Goal: Communication & Community: Ask a question

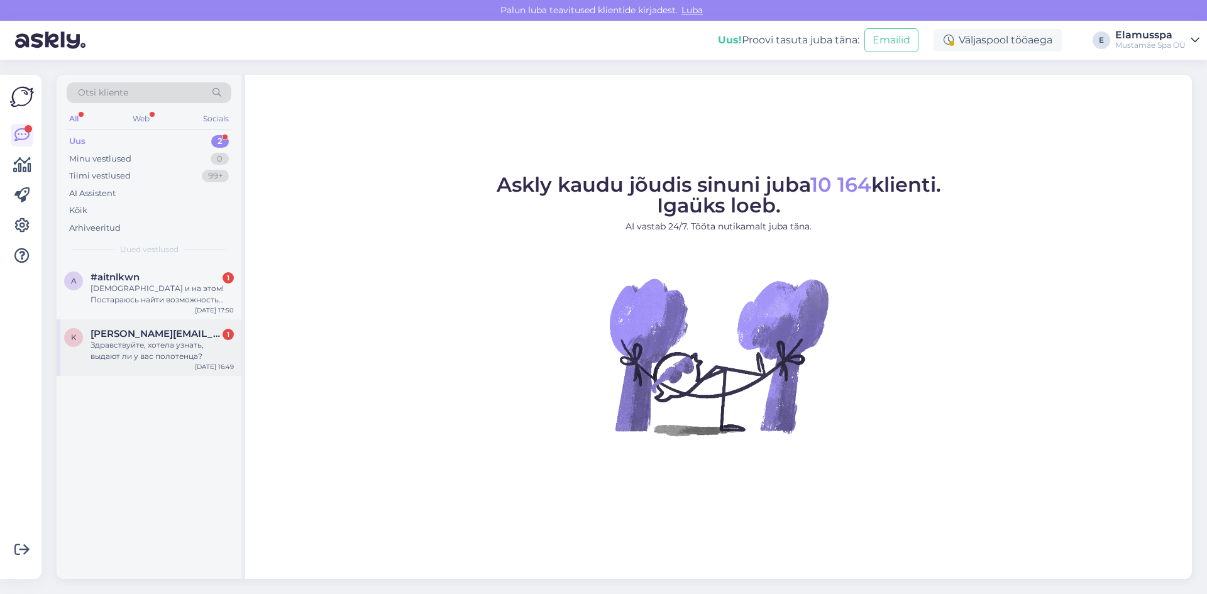
click at [190, 341] on div "Здравствуйте, хотела узнать, выдают ли у вас полотенца?" at bounding box center [161, 350] width 143 height 23
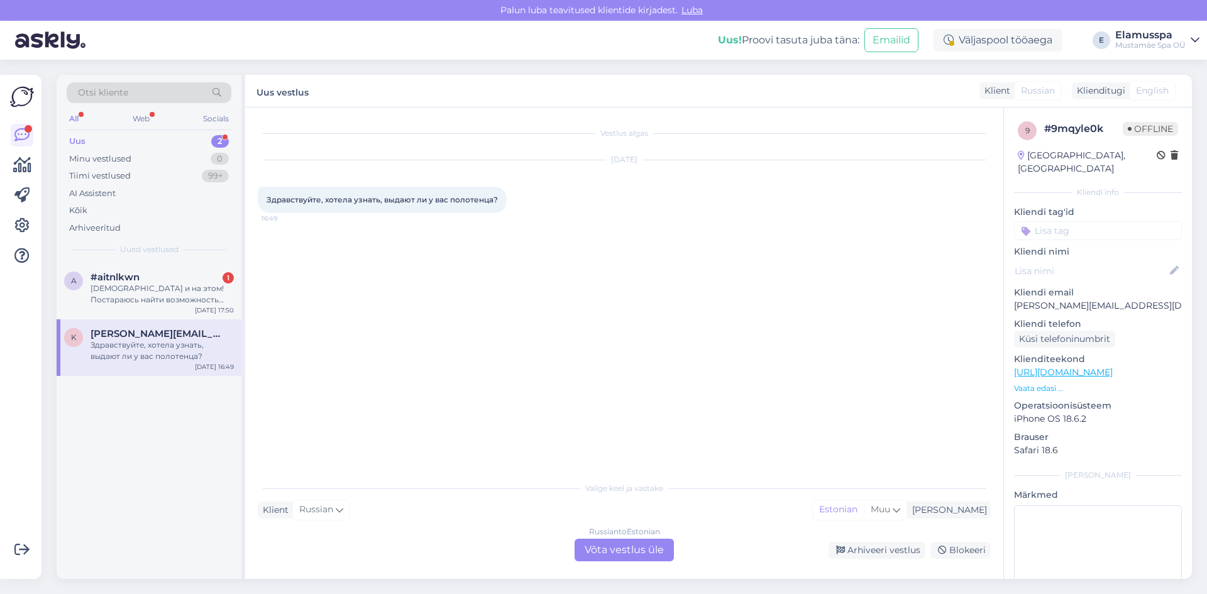
click at [642, 551] on div "Russian to Estonian Võta vestlus üle" at bounding box center [623, 550] width 99 height 23
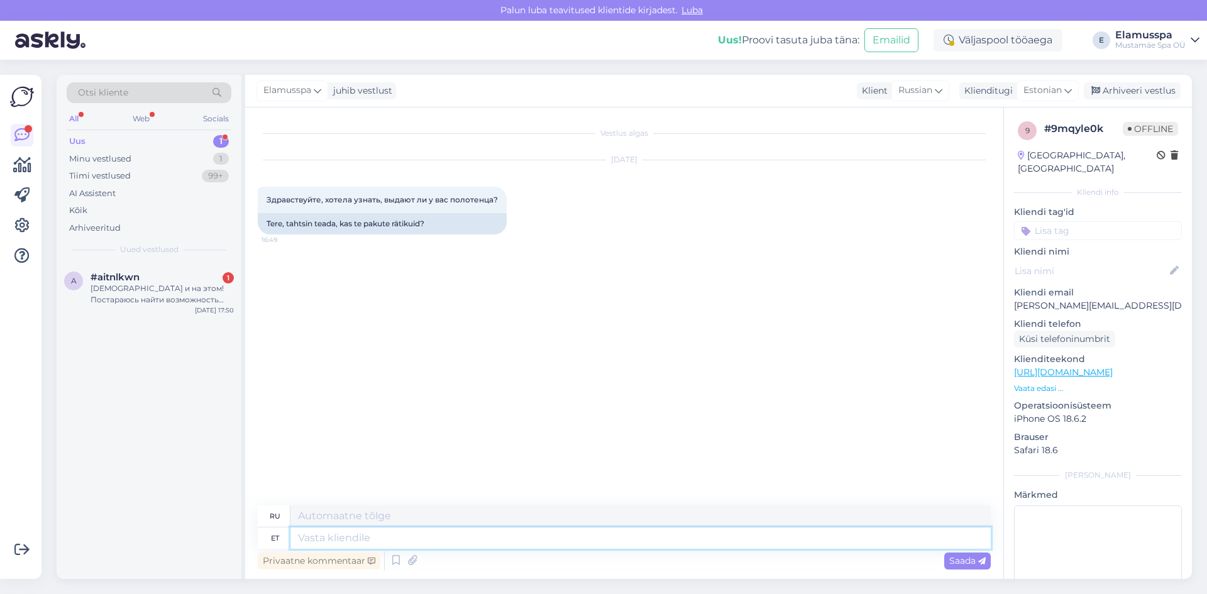
click at [448, 535] on textarea at bounding box center [640, 537] width 700 height 21
type textarea "Tere!"
type textarea "Привет!"
type textarea "Tere! KU"
type textarea "Привет! ЕСЛИ"
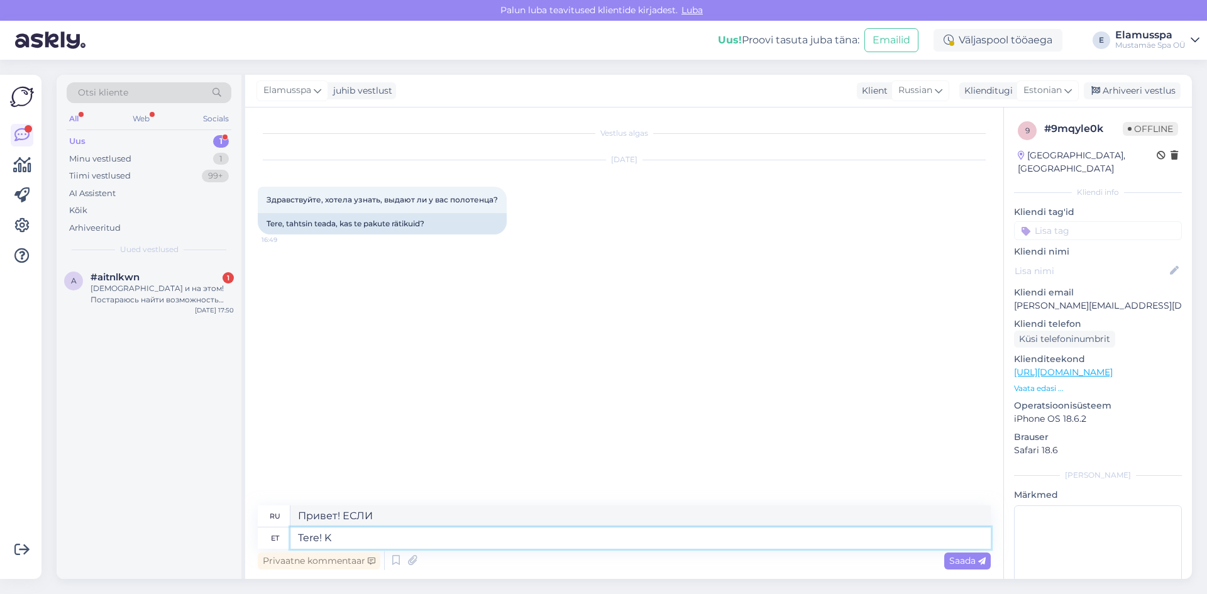
type textarea "Tere!"
type textarea "Привет!"
type textarea "Tere! Spa"
type textarea "Привет! Спа"
type textarea "Tere! Spa21+"
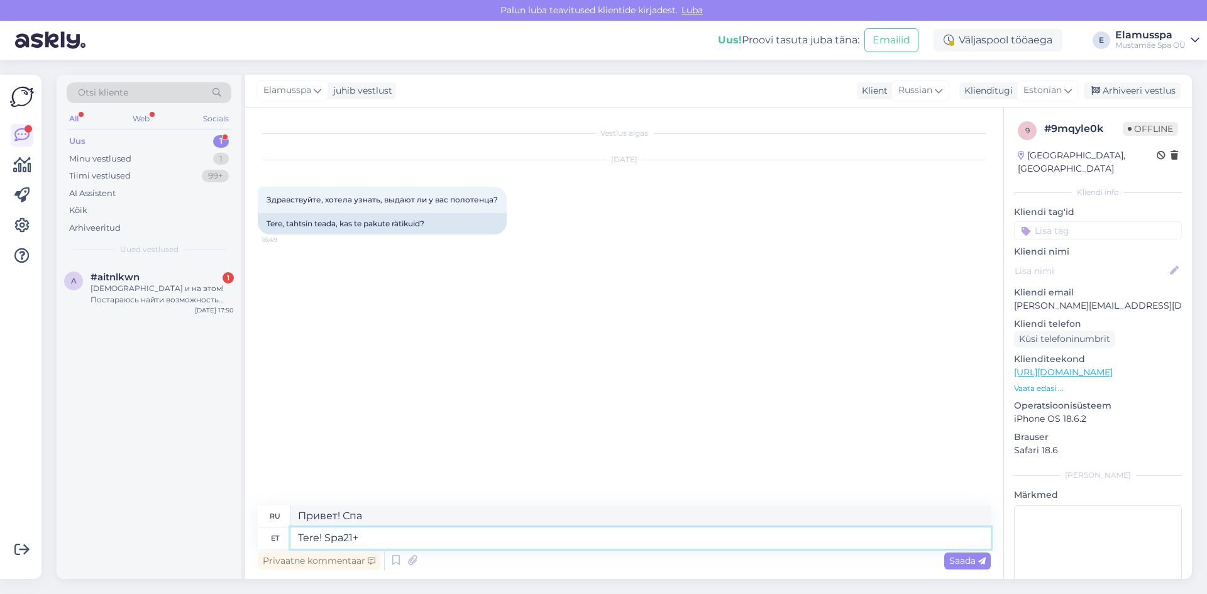
type textarea "Привет! Spa21+"
type textarea "Tere! Spa21+ pääs"
type textarea "Привет! Абонемент Spa21+"
type textarea "Tere! Spa21+ pääsmega o"
type textarea "Привет! С абонементом Spa21+"
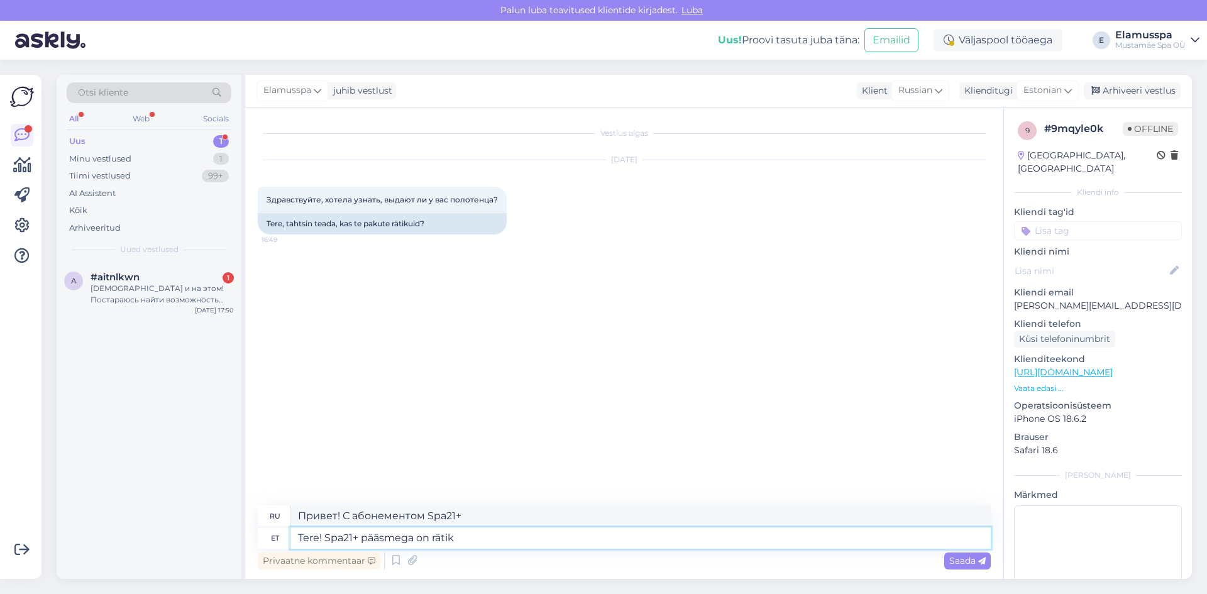
type textarea "Tere! Spa21+ pääsmega on rätik j"
type textarea "Здравствуйте! Абонемент Spa21+ включает полотенце."
type textarea "Tere! Spa21+ pääsmega on rätik ja ma"
type textarea "Здравствуйте! Абонемент Spa21+ включает полотенце и"
type textarea "Tere! Spa21+ pääsmega on rätik [PERSON_NAME]"
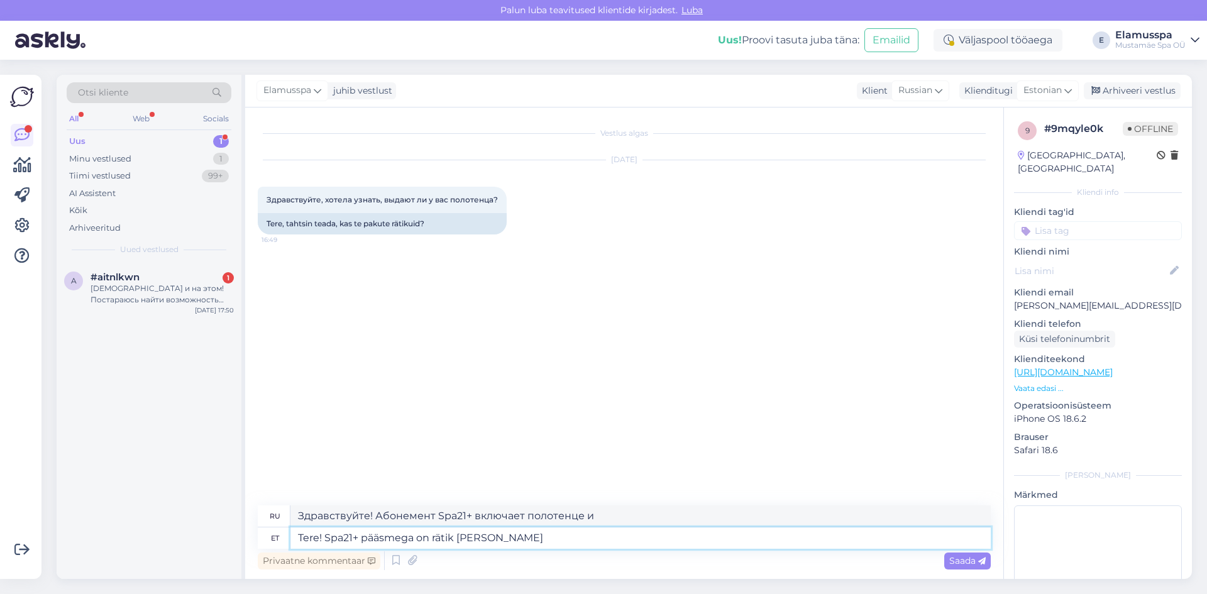
type textarea "Здравствуйте! Абонемент Spa21+ включает полотенце и халат."
type textarea "Tere! Spa21+ pääsmega on rätik [PERSON_NAME] hinnasees"
type textarea "Здравствуйте! В стоимость абонемента Spa21+ входят полотенце и халат."
type textarea "Tere! Spa21+ pääsmega on rätik [PERSON_NAME] hinnasees, Elamus"
type textarea "Здравствуйте! В стоимость абонемента Spa21+ входят полотенце и халат. [GEOGRAPH…"
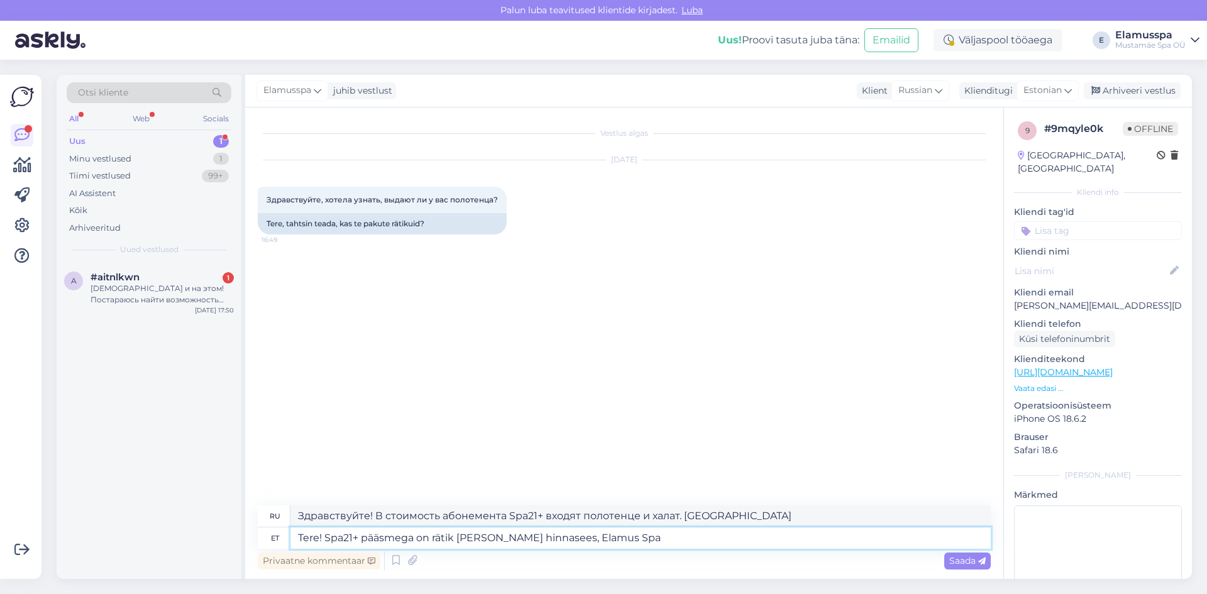
type textarea "Tere! Spa21+ pääsmega on rätik [PERSON_NAME] hinnasees, Elamus Spa"
type textarea "Здравствуйте! В стоимость абонемента Spa21+ входят полотенце и халат. Elamus Spa"
type textarea "Tere! Spa21+ pääsmega on rätik [PERSON_NAME] hinnasees, Elamus Spa p"
type textarea "Здравствуйте! В стоимость абонемента Spa21+ входят полотенце и халат. Elamus Sp…"
type textarea "Tere! Spa21+ pääsmega on rätik [PERSON_NAME] hinnasees, Elamus Spa pääsmega"
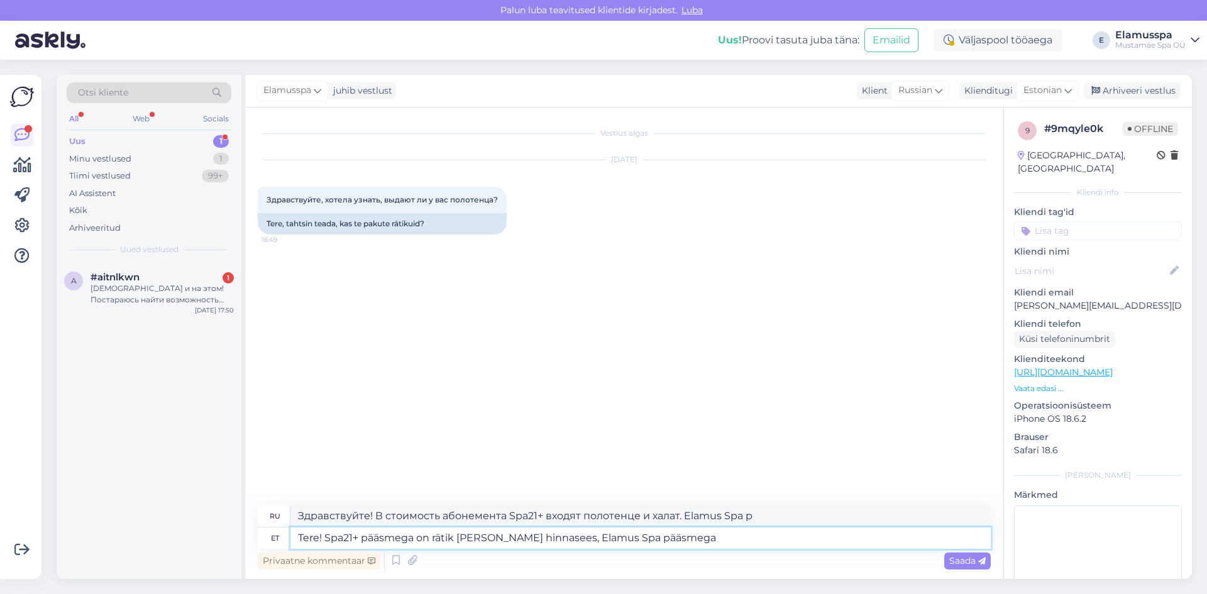
type textarea "Здравствуйте! В стоимость абонемента Spa21+ входят полотенце и халат, а в стоим…"
type textarea "Tere! Spa21+ pääsmega on rätik [PERSON_NAME] hinnasees, Elamus Spa pääsmega või…"
type textarea "Здравствуйте! В стоимость абонемента Spa21+ входят полотенце и халат, а в стоим…"
type textarea "Tere! Spa21+ pääsmega on rätik [PERSON_NAME] hinnasees, Elamus Spa pääsmega [PE…"
type textarea "Здравствуйте! В стоимость абонемента Spa21+ входят полотенце и халат, а с абоне…"
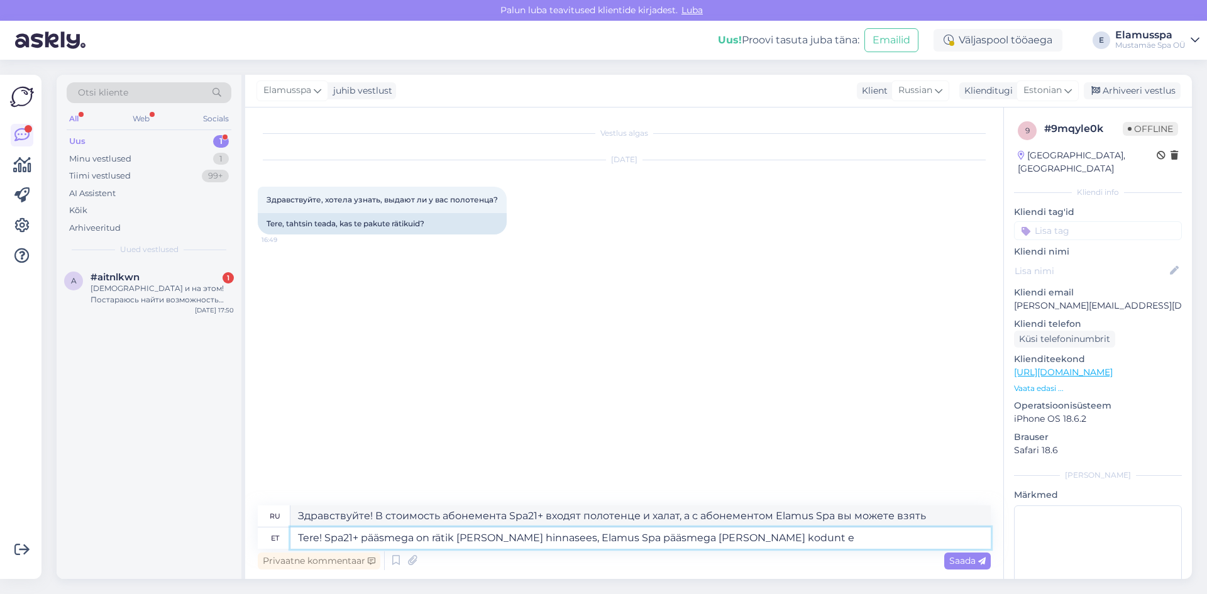
type textarea "Tere! Spa21+ pääsmega on rätik [PERSON_NAME] hinnasees, Elamus Spa pääsmega [PE…"
type textarea "Здравствуйте! В стоимость абонемента Spa21+ входят полотенце и халат, а в абоне…"
type textarea "Tere! Spa21+ pääsmega on rätik [PERSON_NAME] hinnasees, Elamus Spa pääsmega [PE…"
type textarea "Здравствуйте! В стоимость абонемента Spa21+ входят полотенце и халат, а в абоне…"
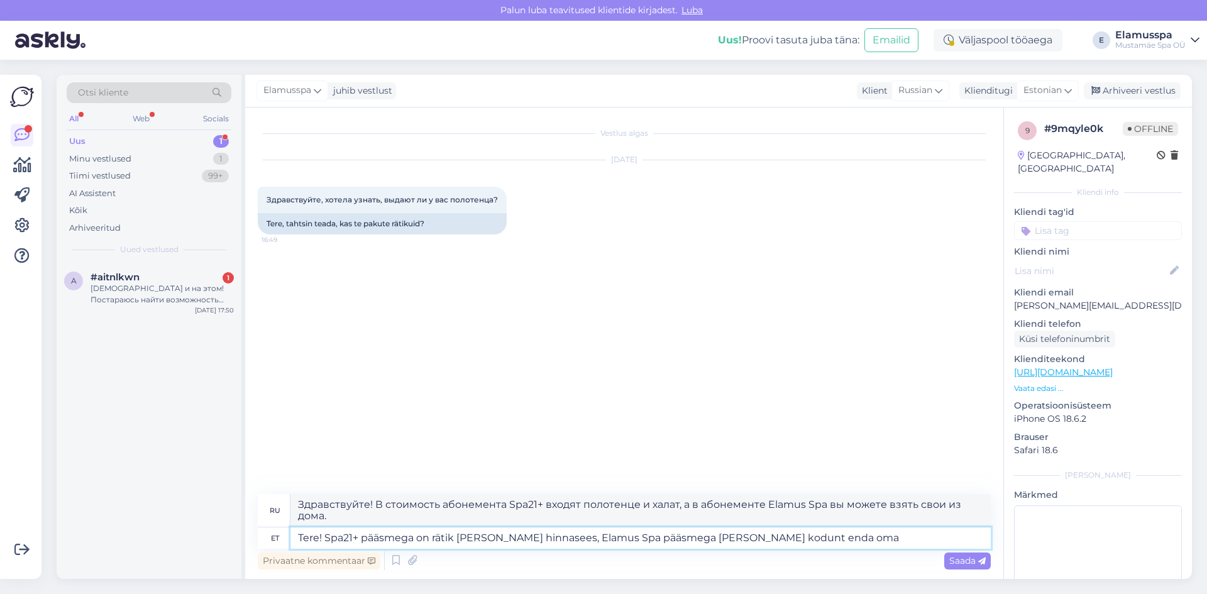
type textarea "Tere! Spa21+ pääsmega on rätik [PERSON_NAME] hinnasees, Elamus Spa pääsmega [PE…"
type textarea "Здравствуйте! В стоимость абонемента Spa21+ входят полотенце и халат, а в стоим…"
type textarea "Tere! Spa21+ pääsmega on rätik [PERSON_NAME] hinnasees, Elamus Spa pääsmega [PE…"
type textarea "Здравствуйте! В стоимость абонемента Spa21+ входят полотенце и халат, а абонеме…"
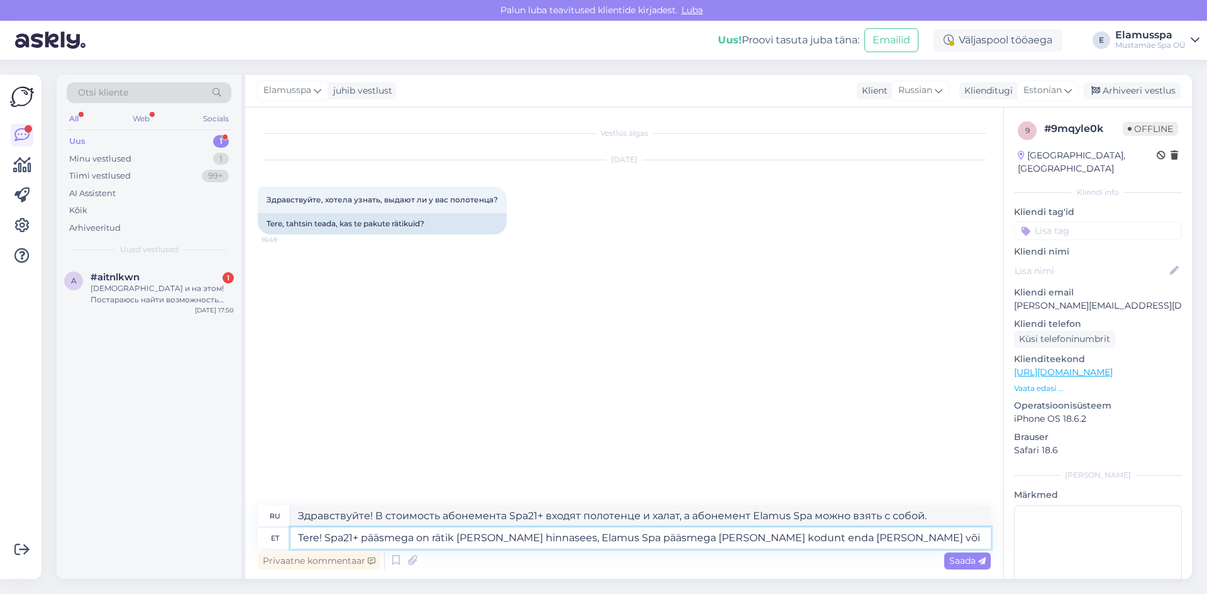
type textarea "Tere! Spa21+ pääsmega on rätik [PERSON_NAME] hinnasees, Elamus Spa pääsmega [PE…"
type textarea "Здравствуйте! В стоимость абонемента Spa21+ входят полотенце и халат. В абонеме…"
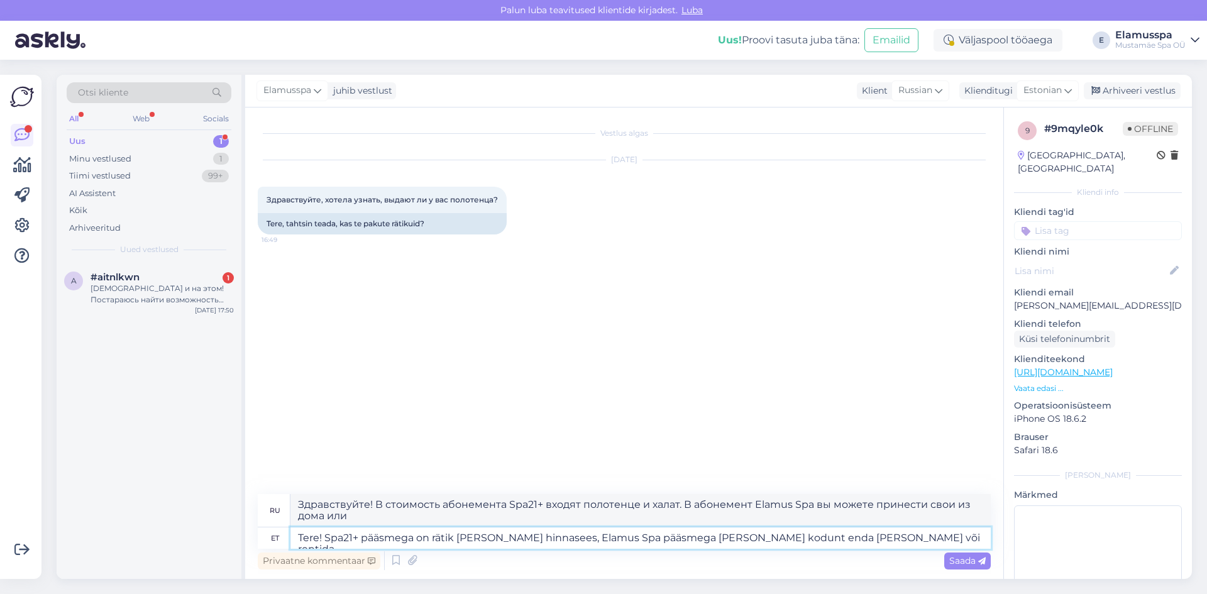
type textarea "Tere! Spa21+ pääsmega on rätik [PERSON_NAME] hinnasees, Elamus Spa pääsmega [PE…"
type textarea "Здравствуйте! В стоимость абонемента Spa21+ входят полотенце и халат, а в стоим…"
type textarea "Tere! Spa21+ pääsmega on rätik [PERSON_NAME] hinnasees, Elamus Spa pääsmega [PE…"
type textarea "Здравствуйте! В стоимость абонемента Spa21+ входят полотенце и халат, а в стоим…"
type textarea "Tere! Spa21+ pääsmega on rätik [PERSON_NAME] hinnasees, Elamus Spa pääsmega [PE…"
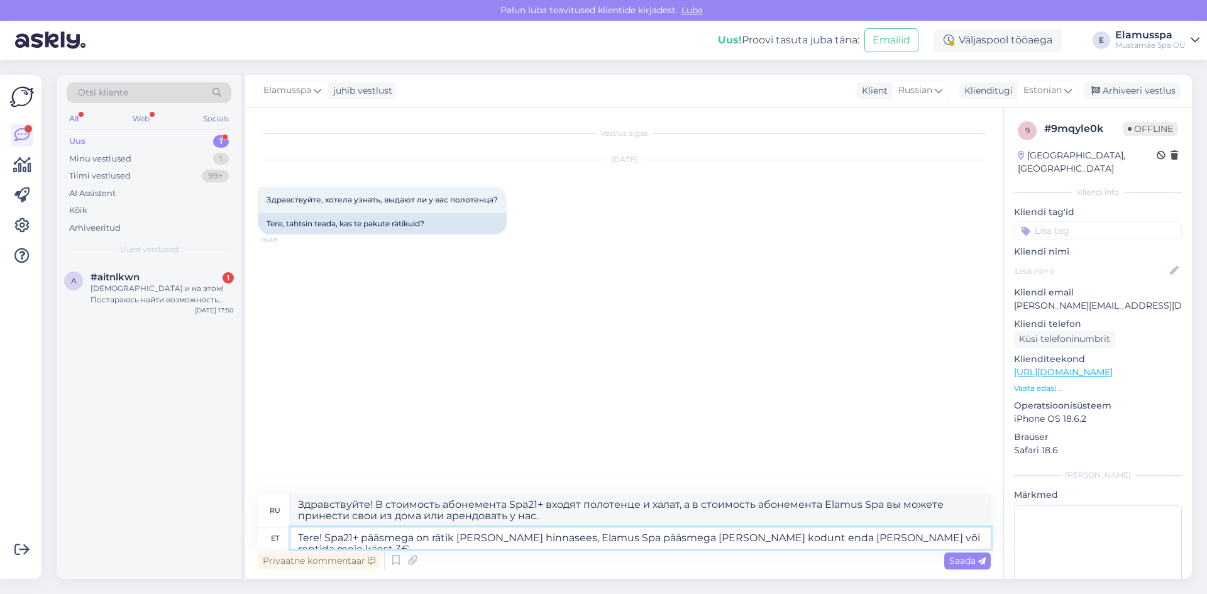
type textarea "Здравствуйте! В стоимость абонемента Spa21+ входят полотенце и халат. С абонеме…"
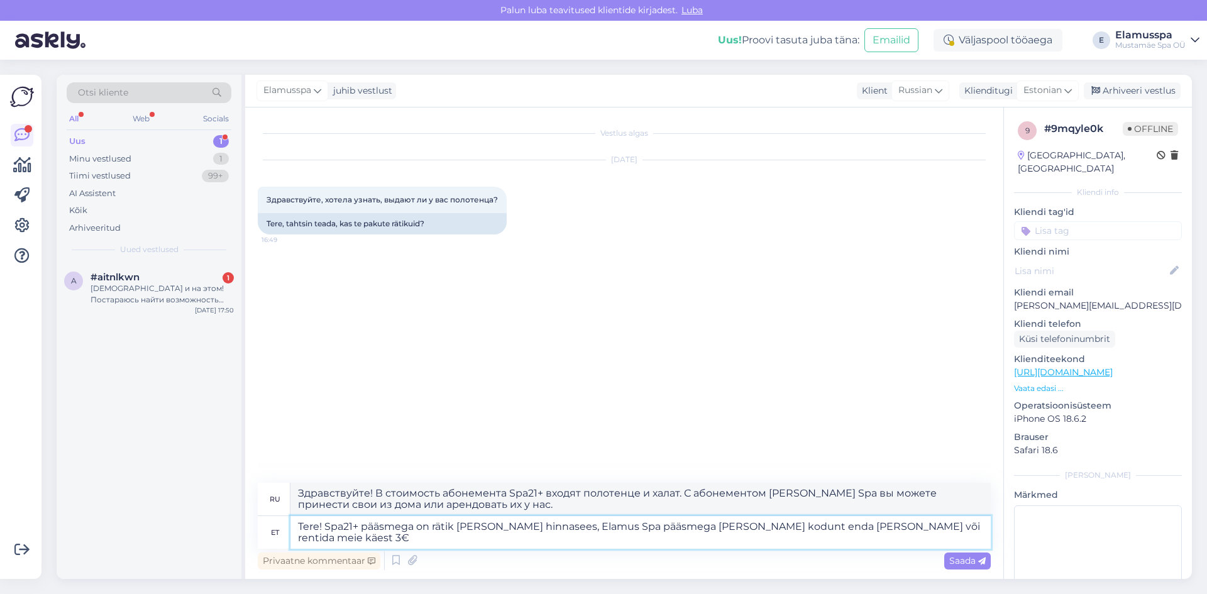
type textarea "Tere! Spa21+ pääsmega on rätik [PERSON_NAME] hinnasees, Elamus Spa pääsmega [PE…"
type textarea "Здравствуйте! В стоимость абонемента Spa21+ входят полотенце и халат. С абонеме…"
type textarea "Tere! Spa21+ pääsmega on rätik [PERSON_NAME] hinnasees, Elamus Spa pääsmega [PE…"
type textarea "Здравствуйте! В стоимость абонемента Spa21+ входят полотенце и халат. С абонеме…"
type textarea "Tere! Spa21+ pääsmega on rätik [PERSON_NAME] hinnasees, Elamus Spa pääsmega [PE…"
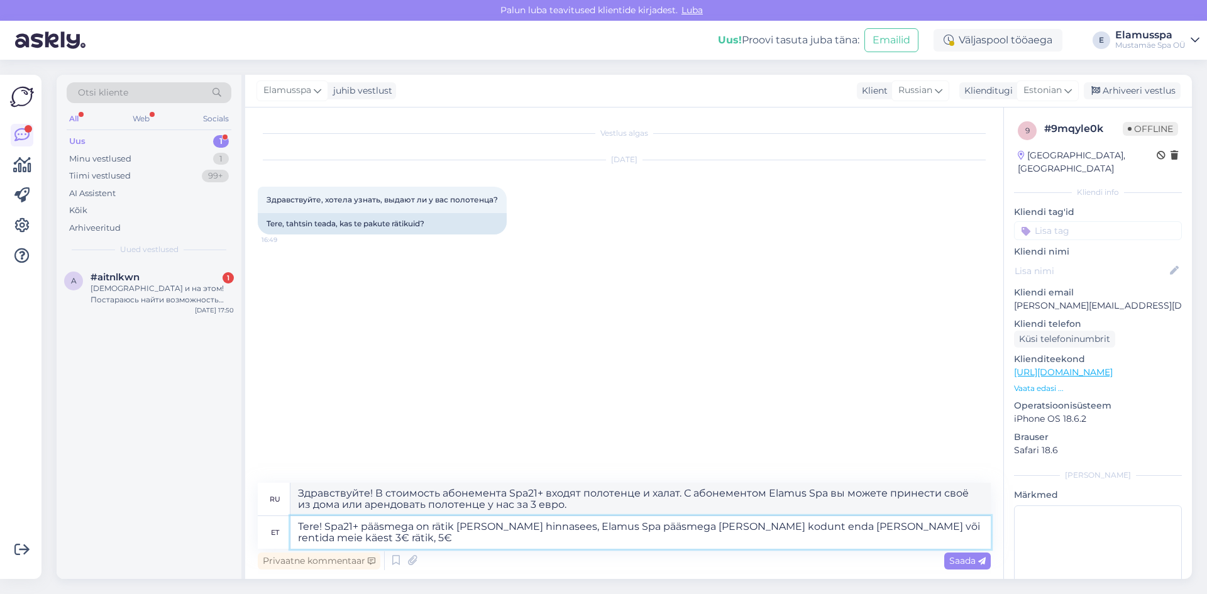
type textarea "Здравствуйте! В стоимость абонемента Spa21+ входят полотенце и халат. С абонеме…"
type textarea "Tere! Spa21+ pääsmega on rätik [PERSON_NAME] hinnasees, Elamus Spa pääsmega [PE…"
type textarea "Здравствуйте! В стоимость абонемента Spa21+ входят полотенце и халат. С абонеме…"
type textarea "Tere! Spa21+ pääsmega on rätik [PERSON_NAME] hinnasees, Elamus Spa pääsmega [PE…"
type textarea "Здравствуйте! В стоимость абонемента Spa21+ входят полотенце и халат. С абонеме…"
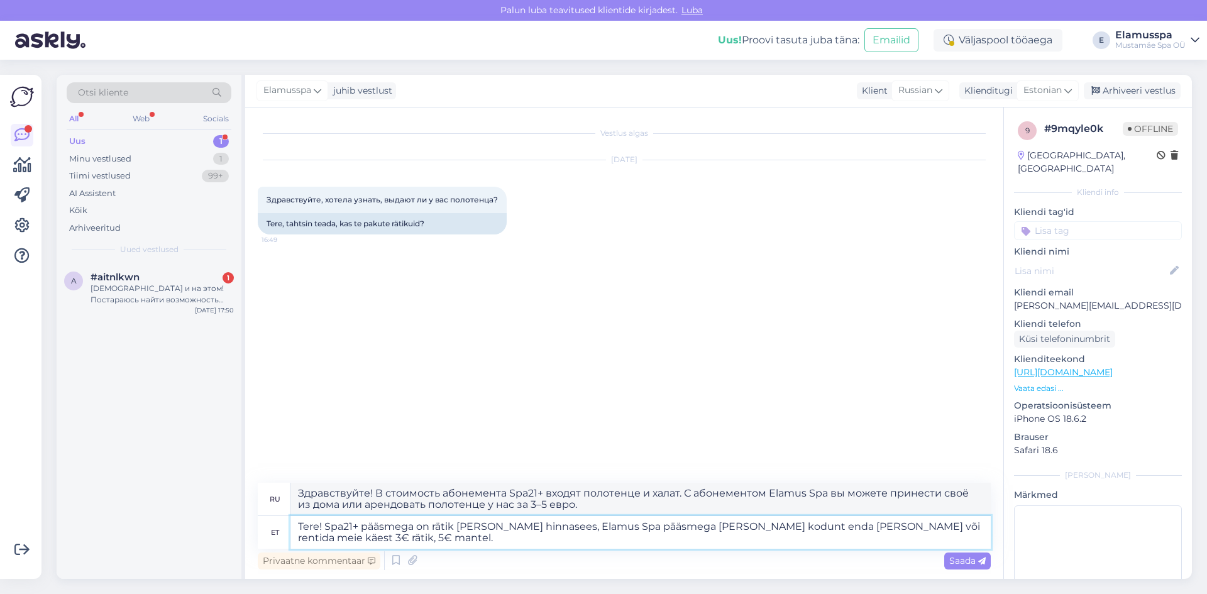
type textarea "Tere! Spa21+ pääsmega on rätik [PERSON_NAME] hinnasees, Elamus Spa pääsmega [PE…"
type textarea "Здравствуйте! В стоимость абонемента Spa21+ входят полотенце и халат. С абонеме…"
type textarea "Tere! Spa21+ pääsmega on rätik [PERSON_NAME] hinnasees, Elamus Spa pääsmega [PE…"
type textarea "Здравствуйте! В стоимость абонемента Spa21+ входят полотенце и халат. С абонеме…"
type textarea "Tere! Spa21+ pääsmega on rätik [PERSON_NAME] hinnasees, Elamus Spa pääsmega [PE…"
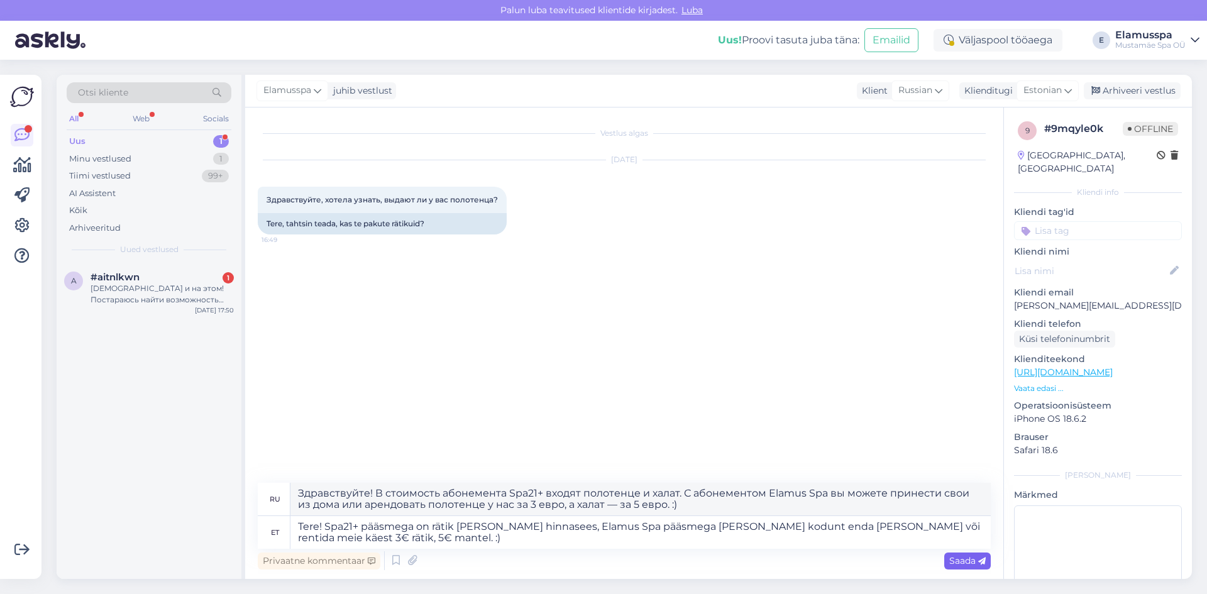
click at [955, 559] on span "Saada" at bounding box center [967, 560] width 36 height 11
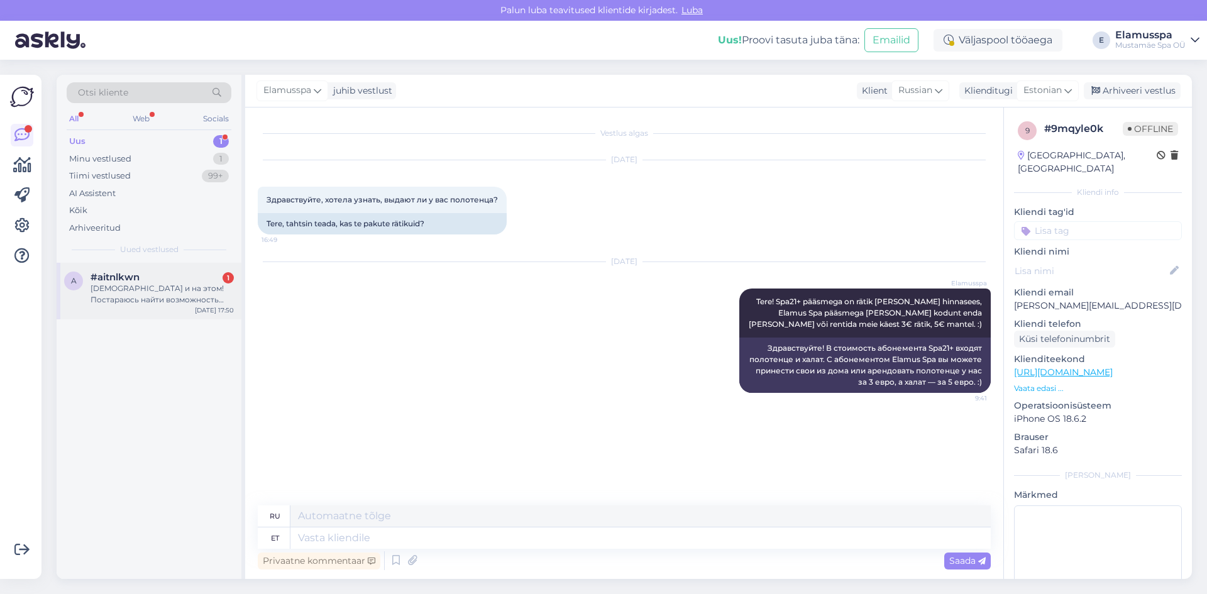
click at [155, 278] on div "#aitnlkwn 1" at bounding box center [161, 276] width 143 height 11
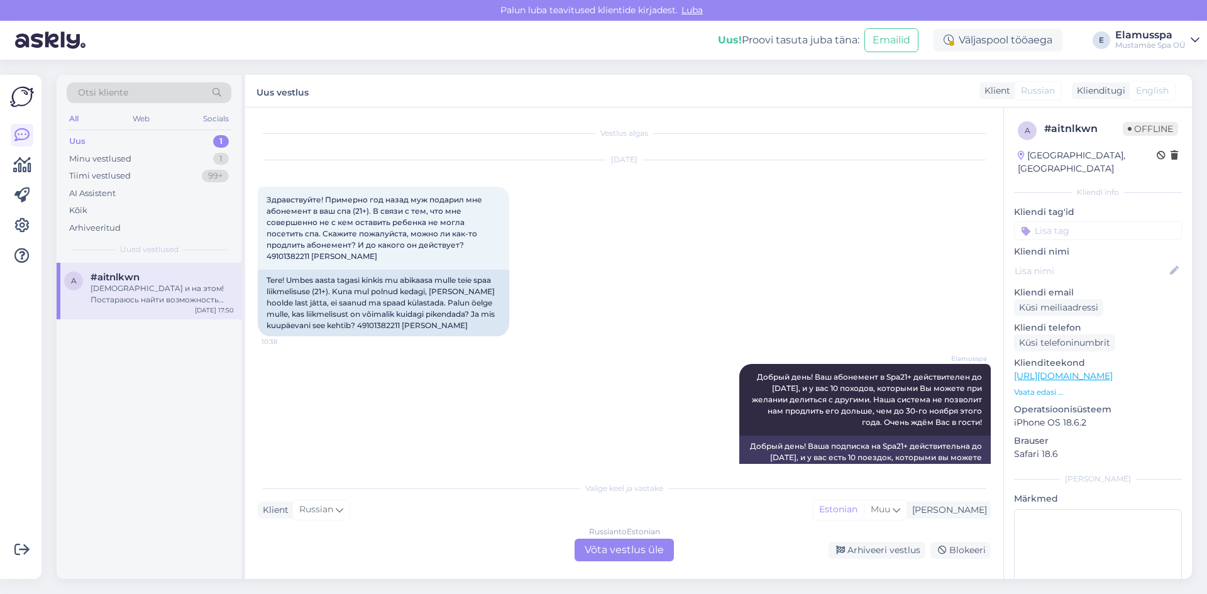
scroll to position [193, 0]
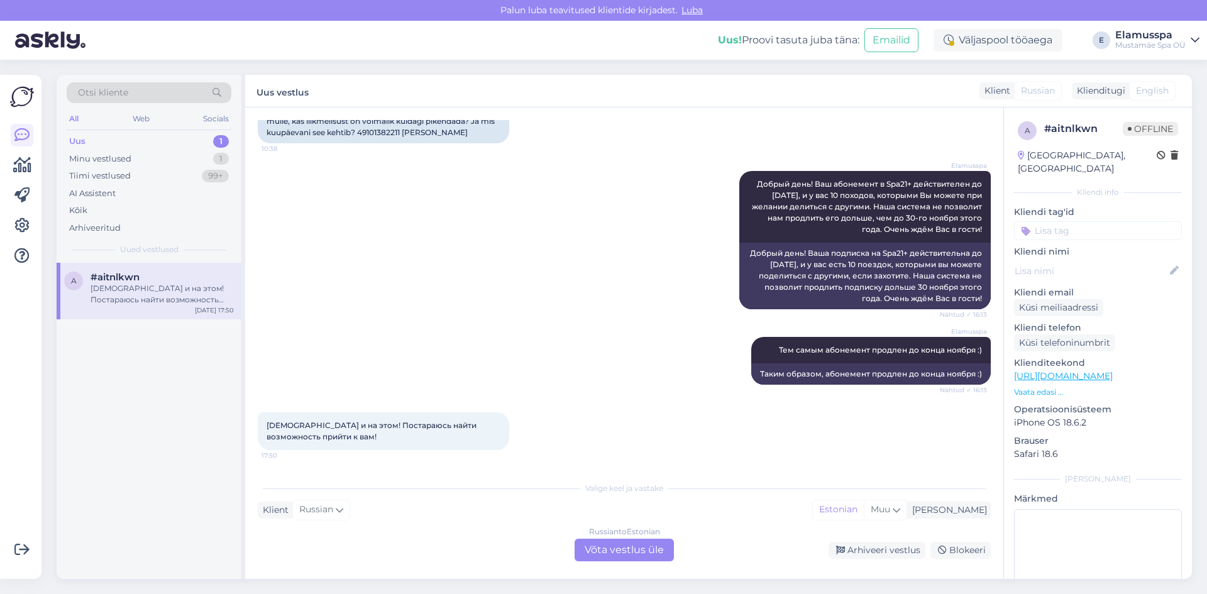
click at [629, 547] on div "Russian to Estonian Võta vestlus üle" at bounding box center [623, 550] width 99 height 23
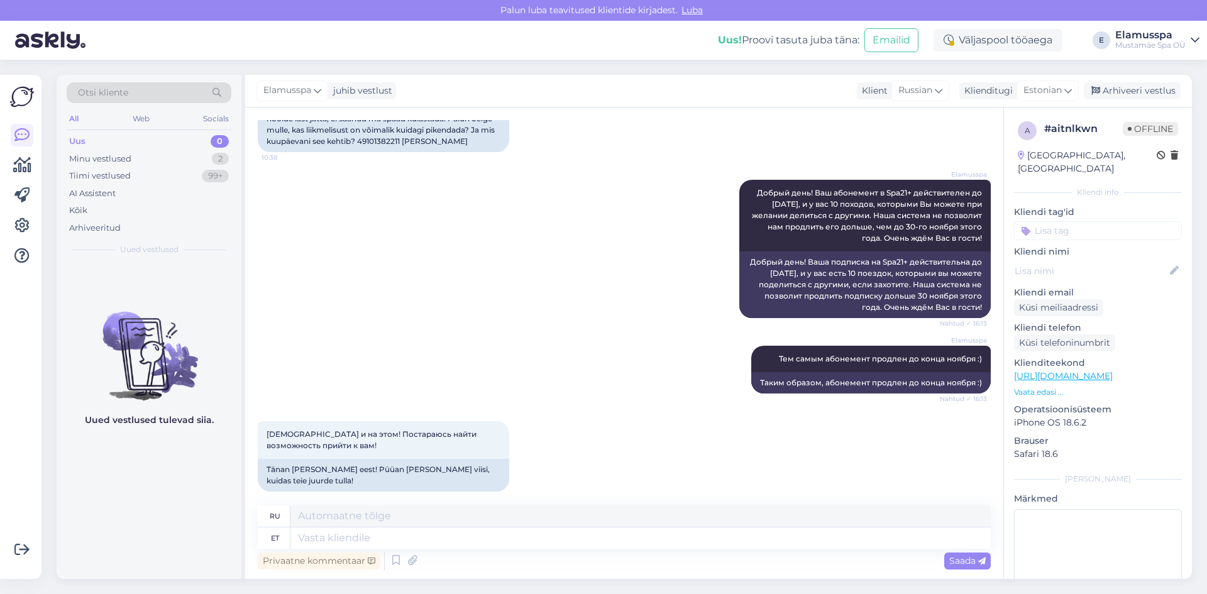
click at [1135, 80] on div "Elamusspa juhib vestlust Klient [DEMOGRAPHIC_DATA] Klienditugi Estonian Arhivee…" at bounding box center [718, 91] width 946 height 33
click at [172, 157] on div "Minu vestlused 2" at bounding box center [149, 159] width 165 height 18
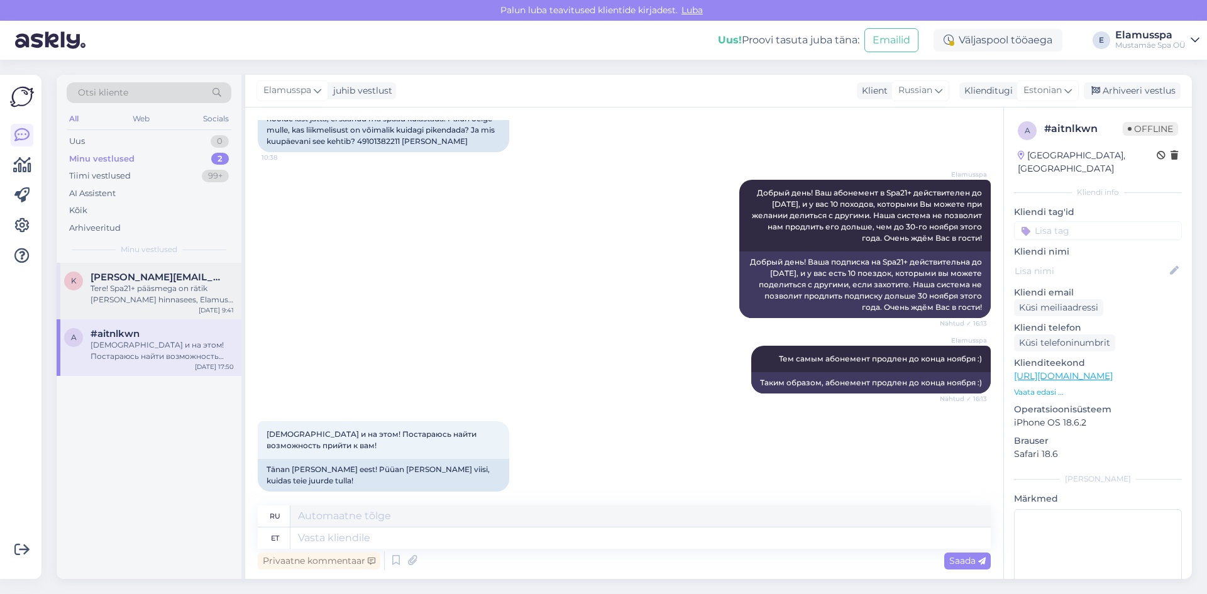
click at [153, 302] on div "Tere! Spa21+ pääsmega on rätik [PERSON_NAME] hinnasees, Elamus Spa pääsmega [PE…" at bounding box center [161, 294] width 143 height 23
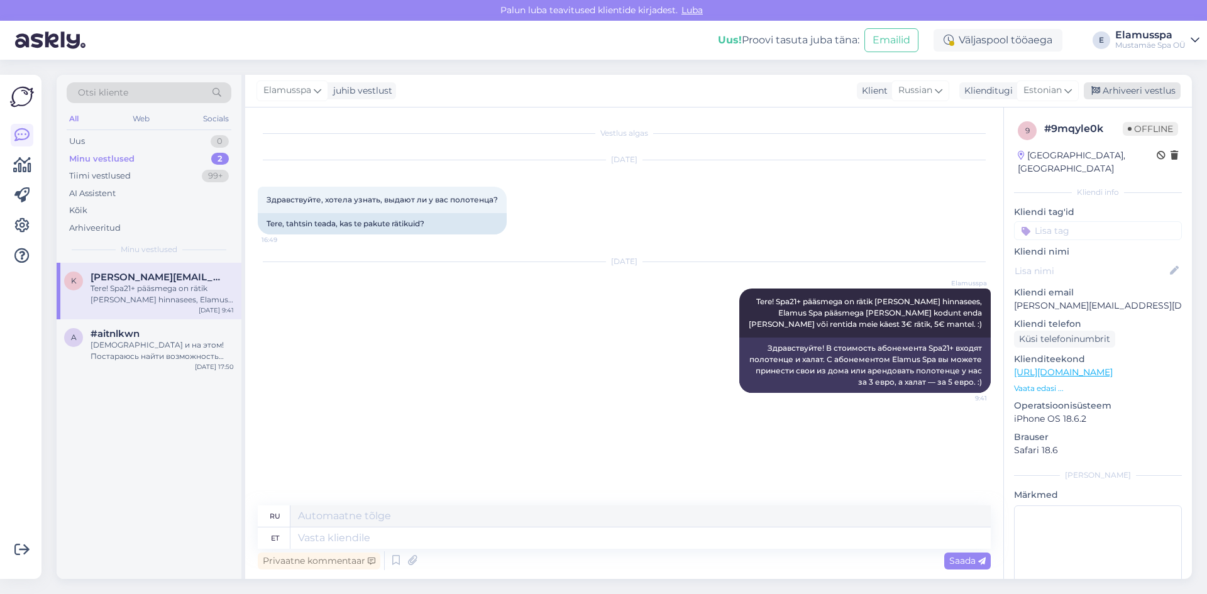
click at [1113, 94] on div "Arhiveeri vestlus" at bounding box center [1131, 90] width 97 height 17
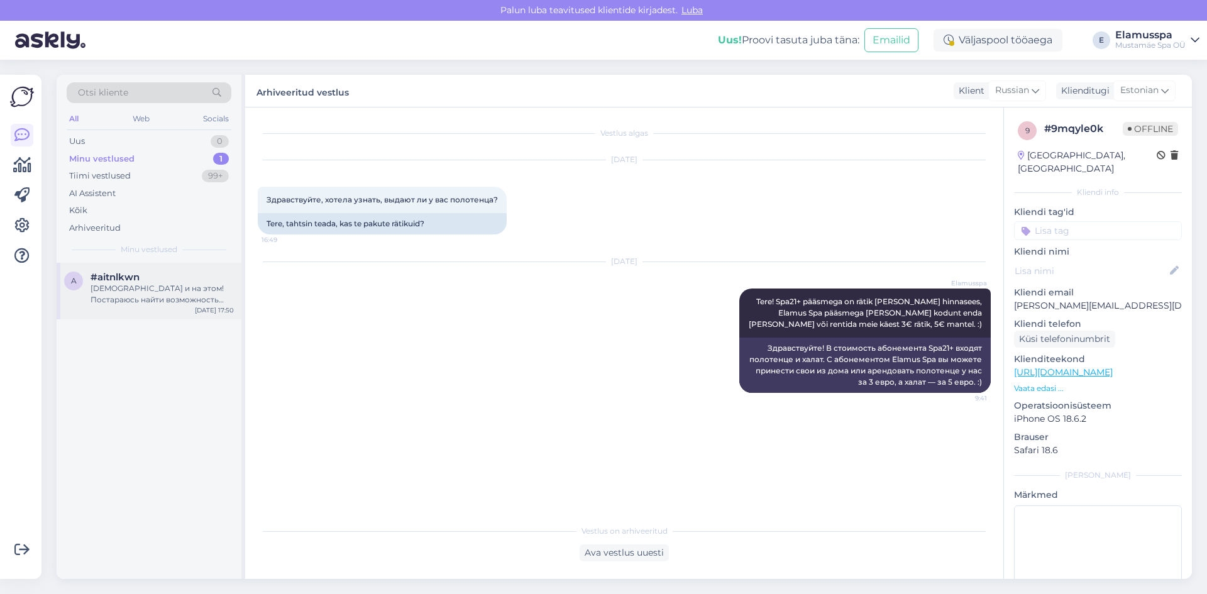
click at [179, 295] on div "[DEMOGRAPHIC_DATA] и на этом! Постараюсь найти возможность прийти к вам!" at bounding box center [161, 294] width 143 height 23
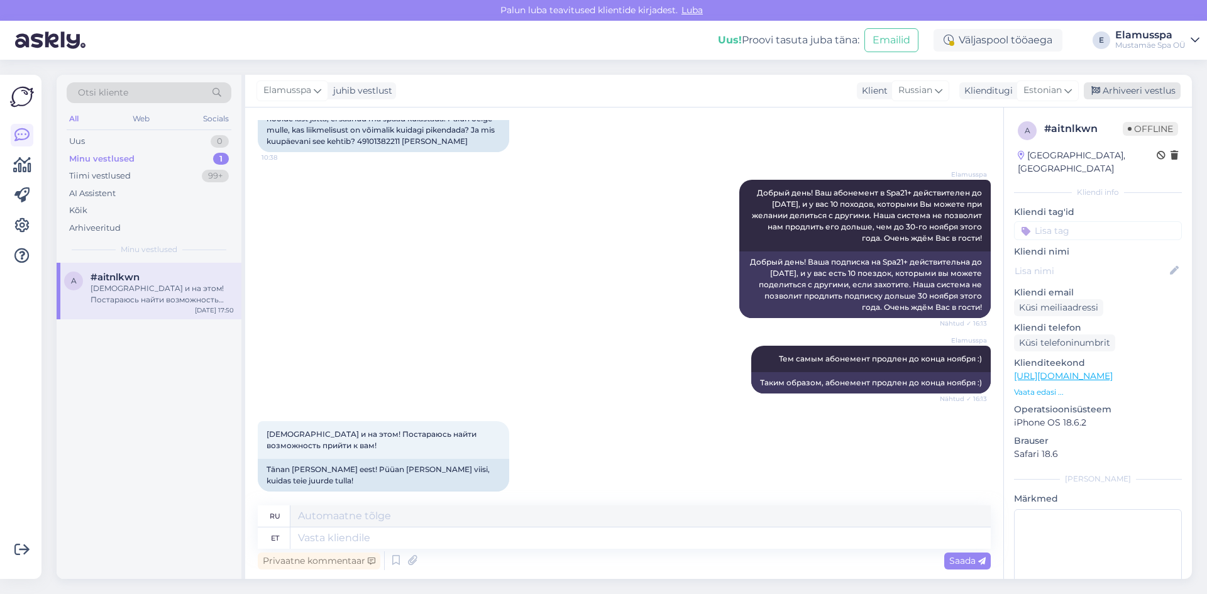
click at [1110, 89] on div "Arhiveeri vestlus" at bounding box center [1131, 90] width 97 height 17
